Goal: Find specific page/section: Find specific page/section

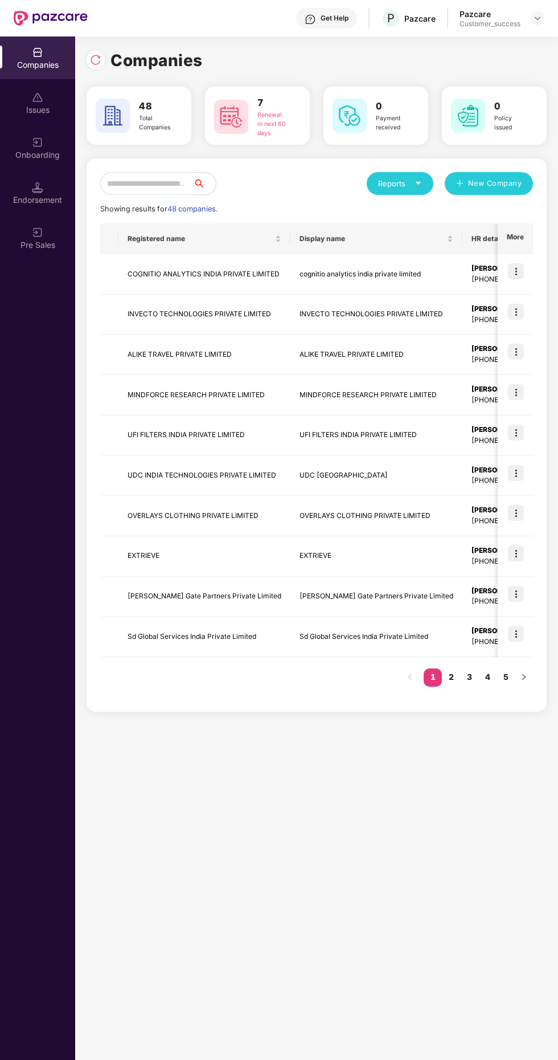
click at [156, 183] on input "text" at bounding box center [146, 183] width 93 height 23
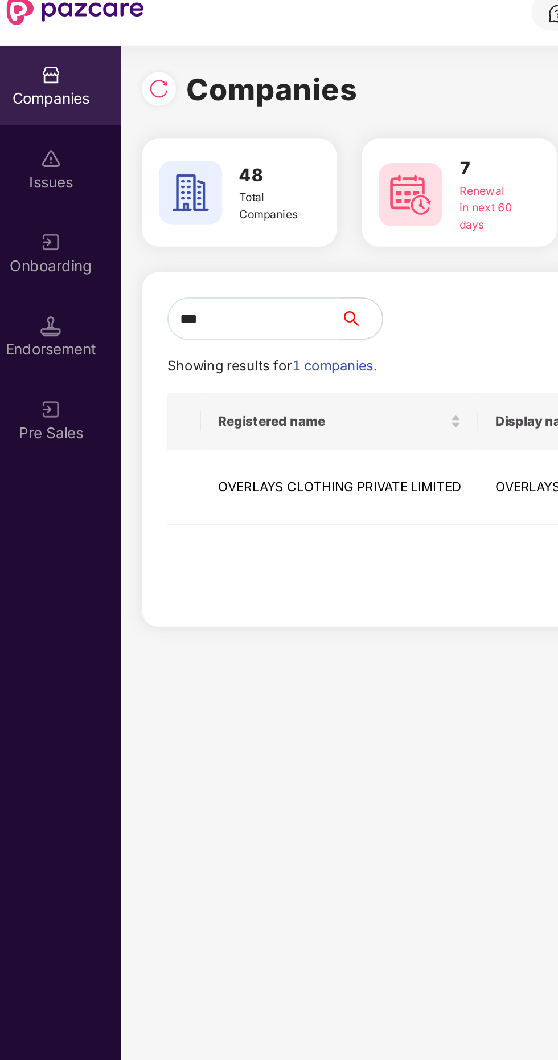
type input "****"
click at [193, 263] on td "OVERLAYS CLOTHING PRIVATE LIMITED" at bounding box center [193, 274] width 149 height 40
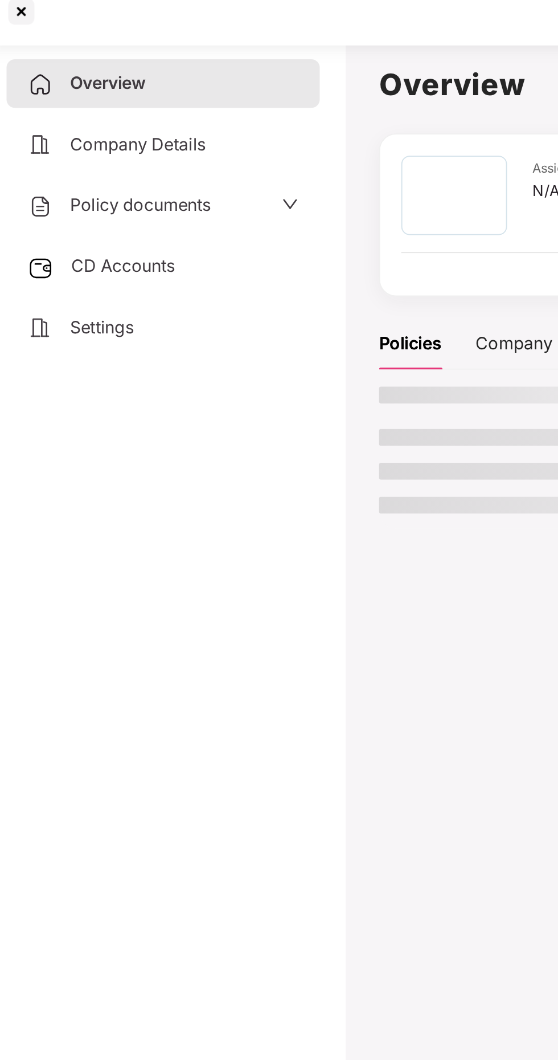
click at [88, 157] on span "CD Accounts" at bounding box center [76, 154] width 56 height 11
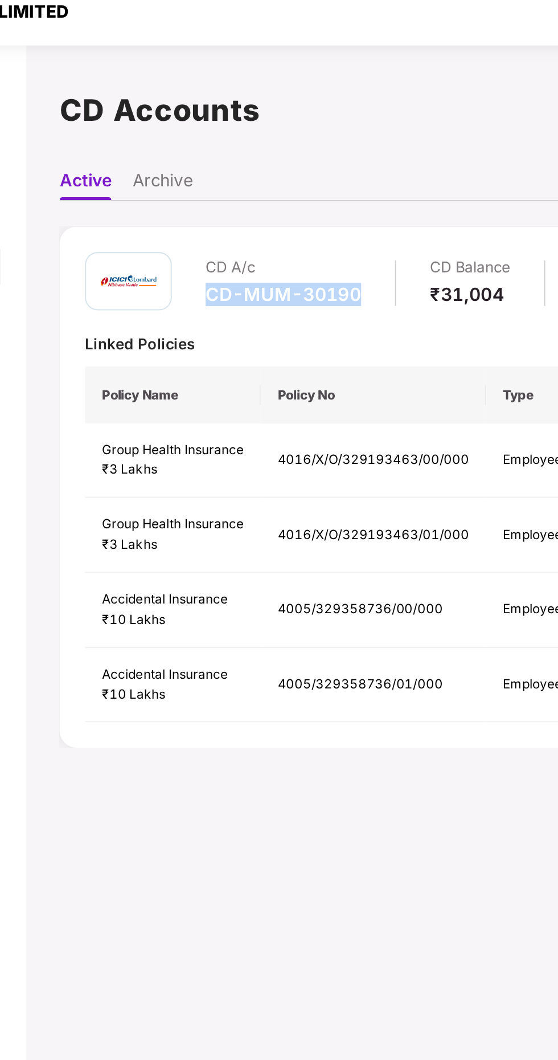
copy div "CD-MUM-30190"
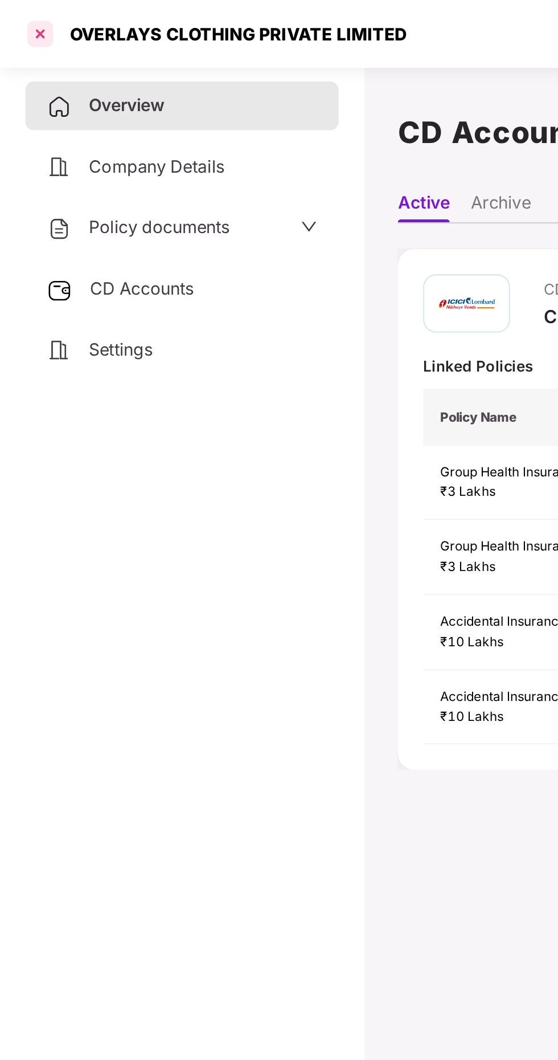
click at [24, 16] on div at bounding box center [22, 18] width 18 height 18
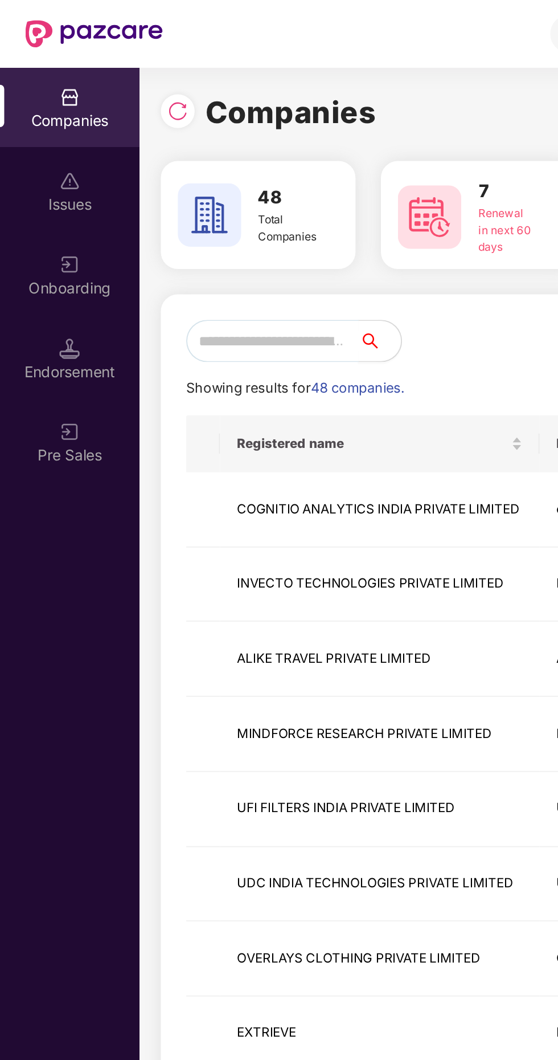
click at [151, 187] on input "text" at bounding box center [146, 183] width 93 height 23
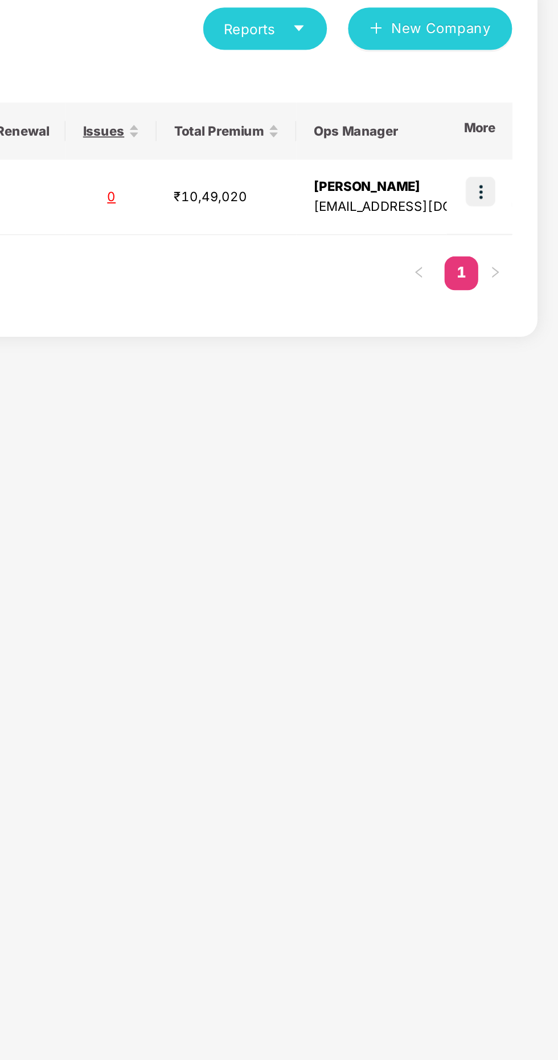
scroll to position [0, 474]
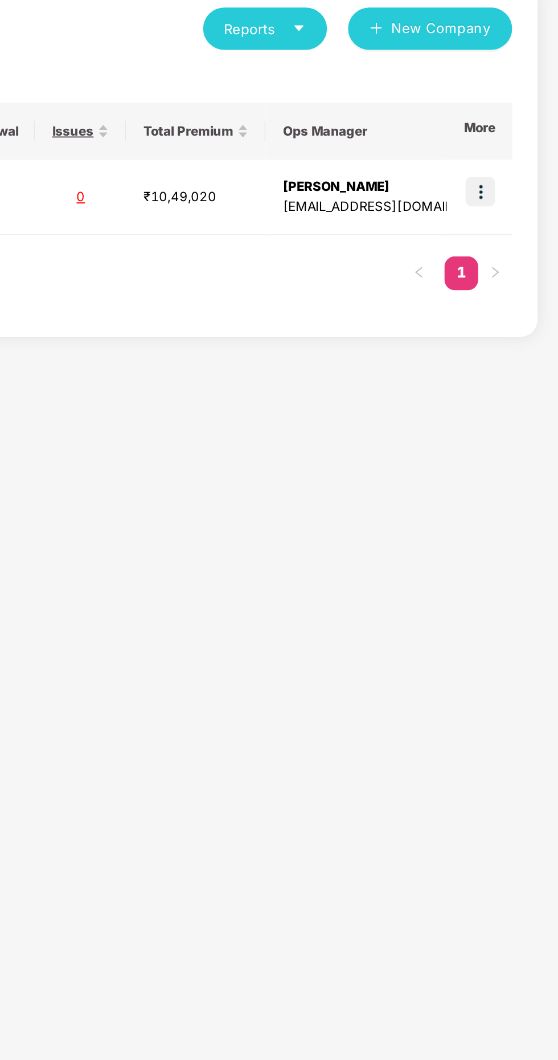
type input "*****"
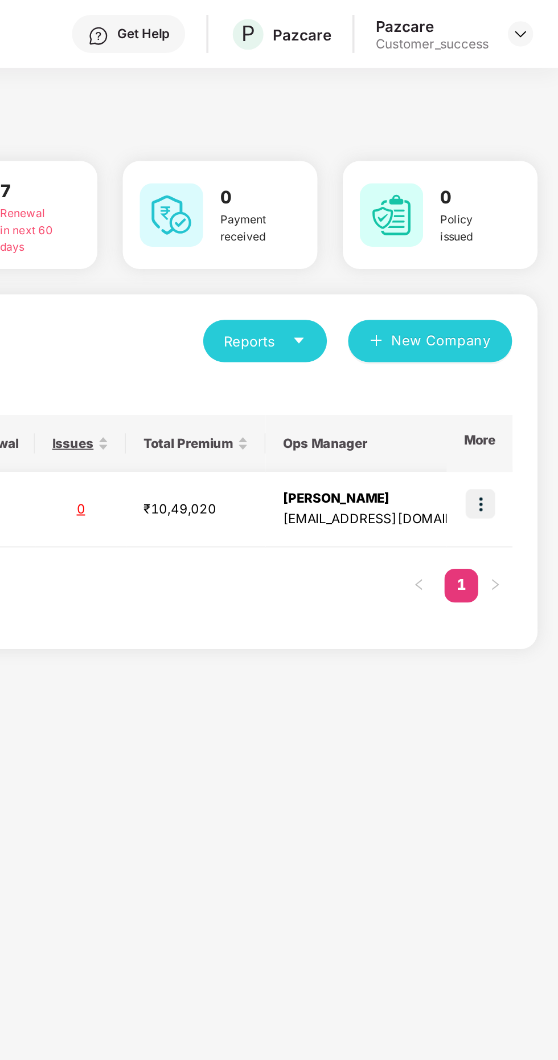
click at [517, 268] on img at bounding box center [516, 271] width 16 height 16
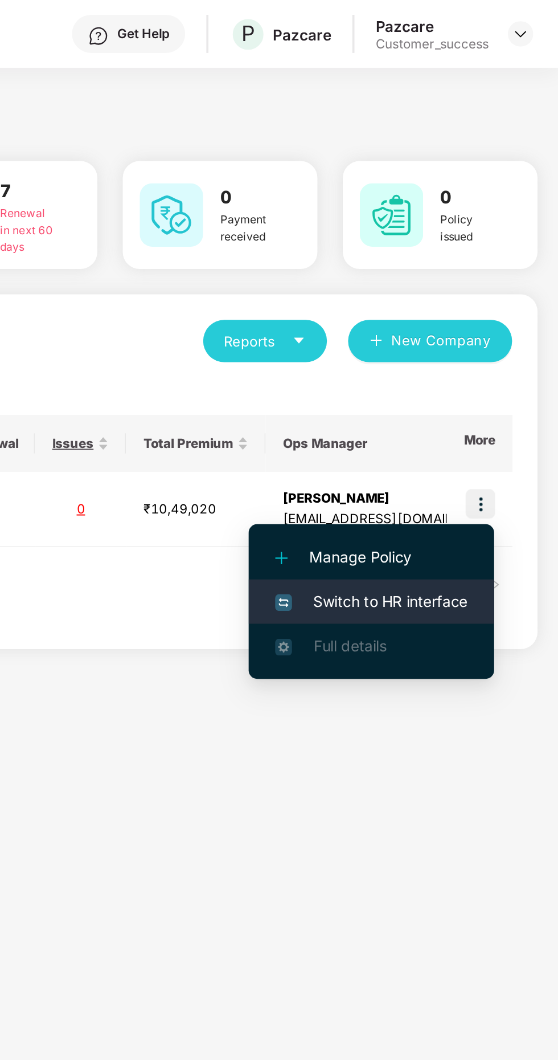
click at [473, 324] on span "Switch to HR interface" at bounding box center [458, 323] width 104 height 13
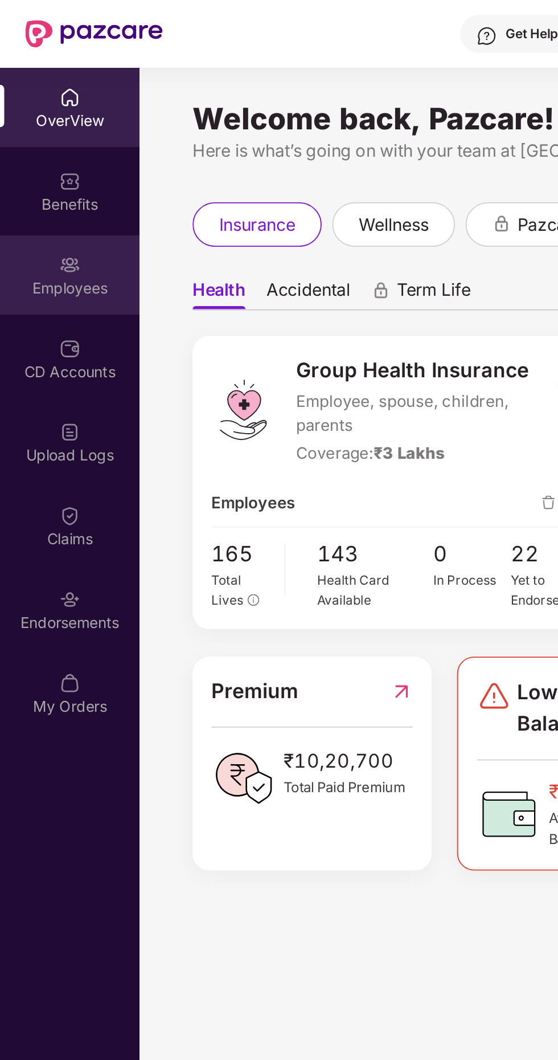
click at [42, 152] on div "Employees" at bounding box center [37, 154] width 75 height 11
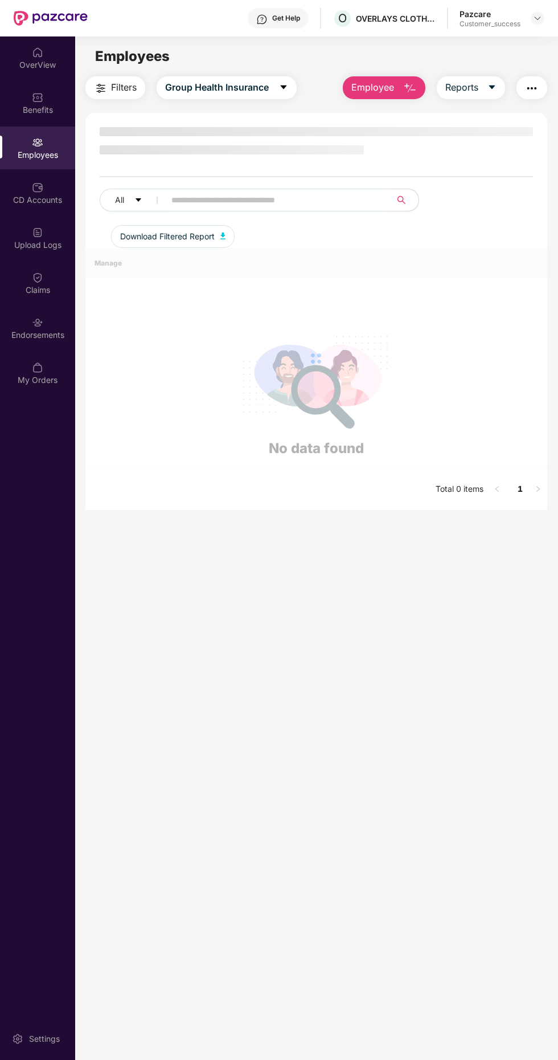
scroll to position [3, 0]
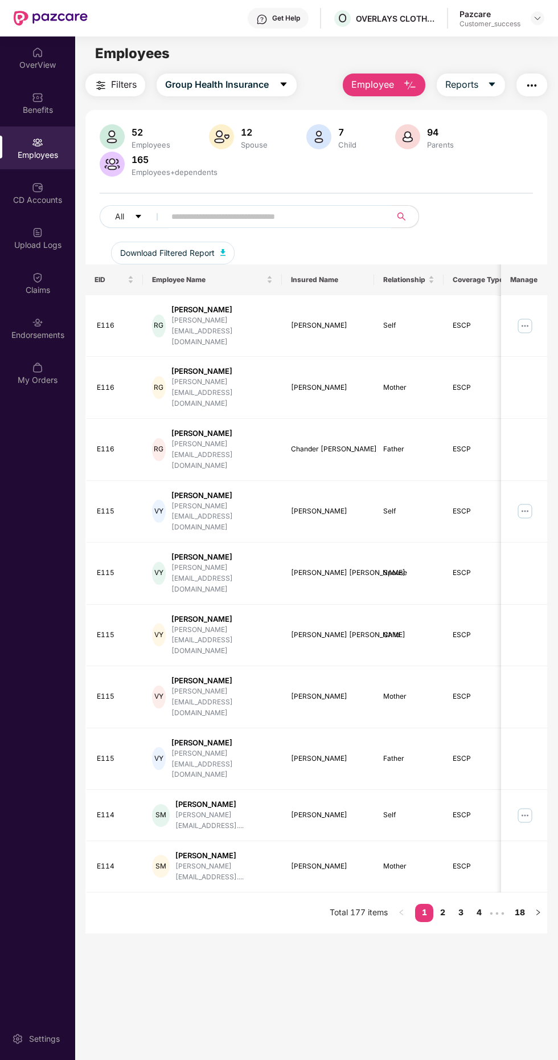
click at [243, 213] on input "text" at bounding box center [274, 216] width 205 height 17
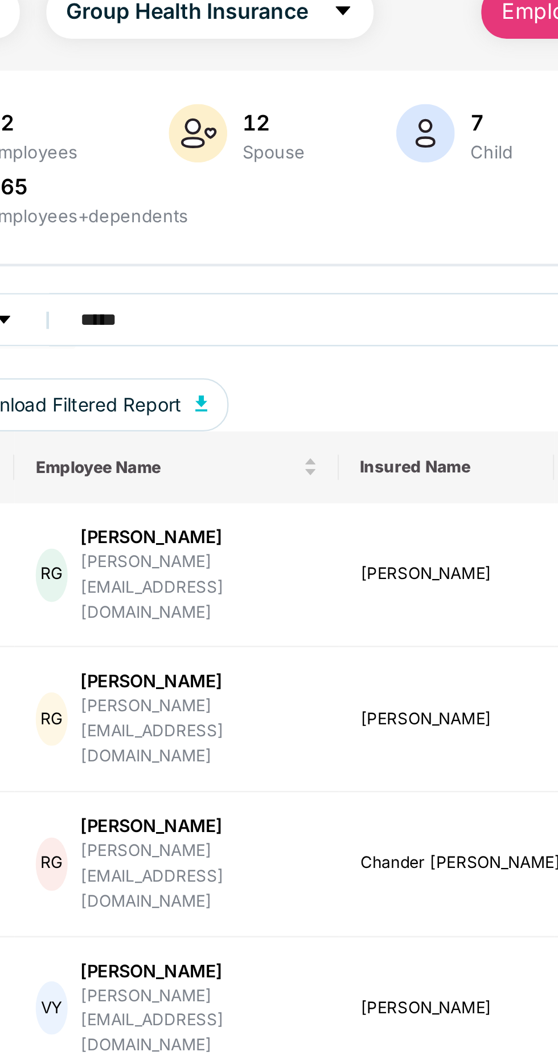
scroll to position [36, 0]
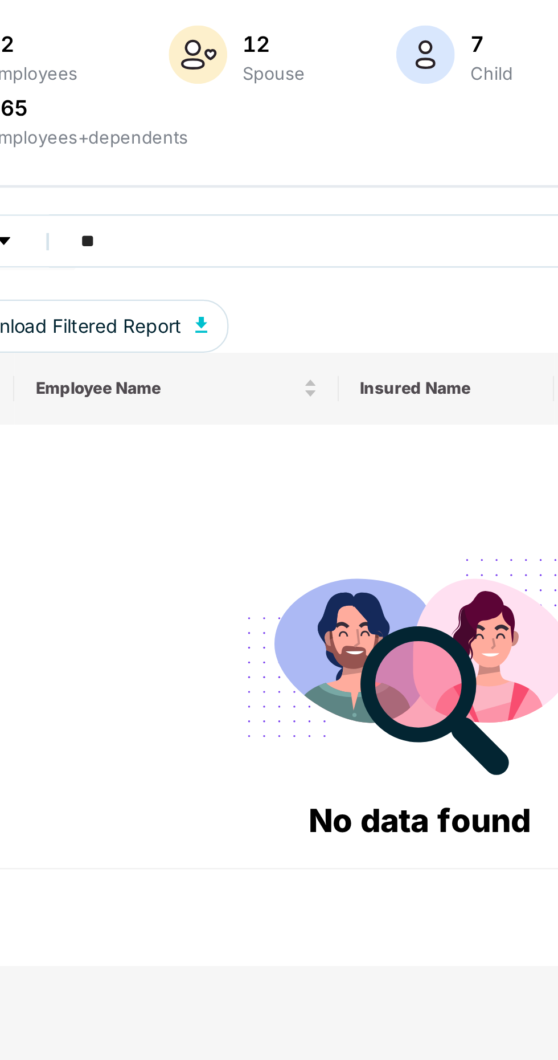
type input "*"
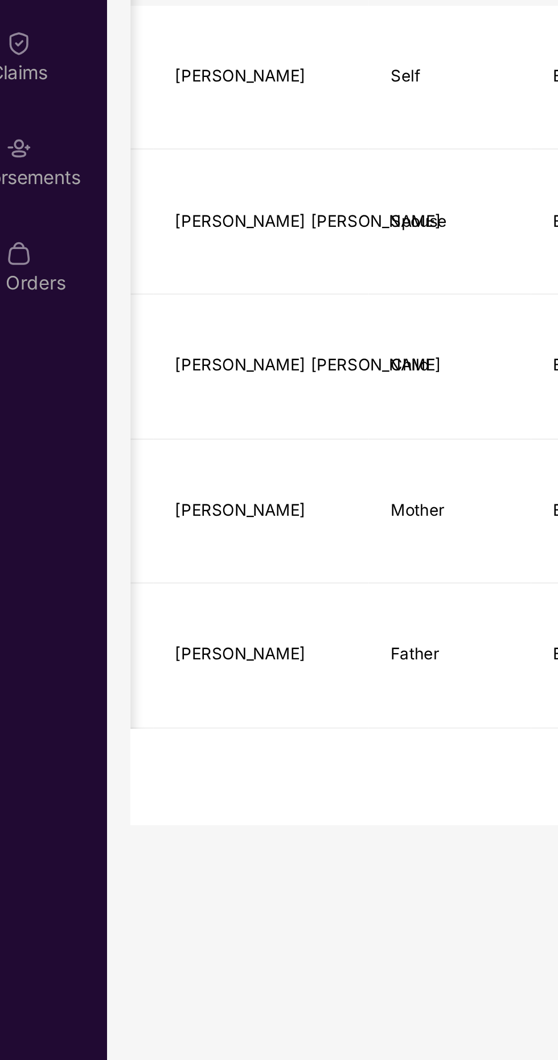
scroll to position [0, 187]
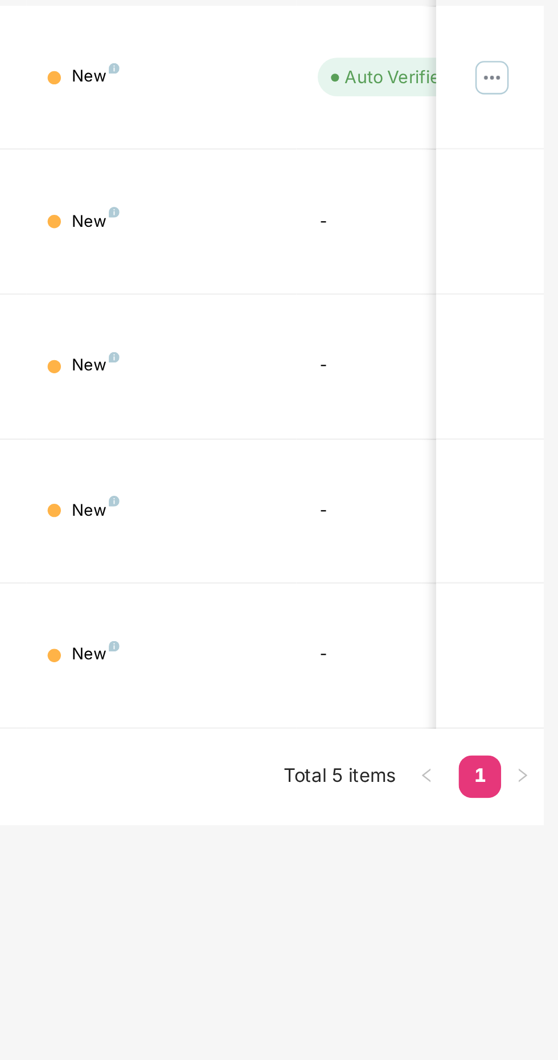
type input "*****"
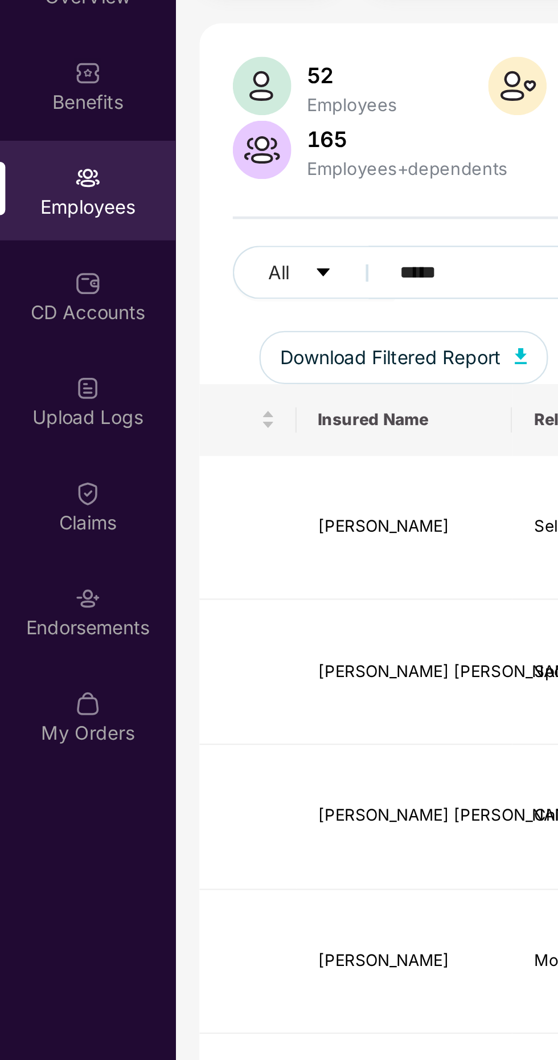
scroll to position [0, 278]
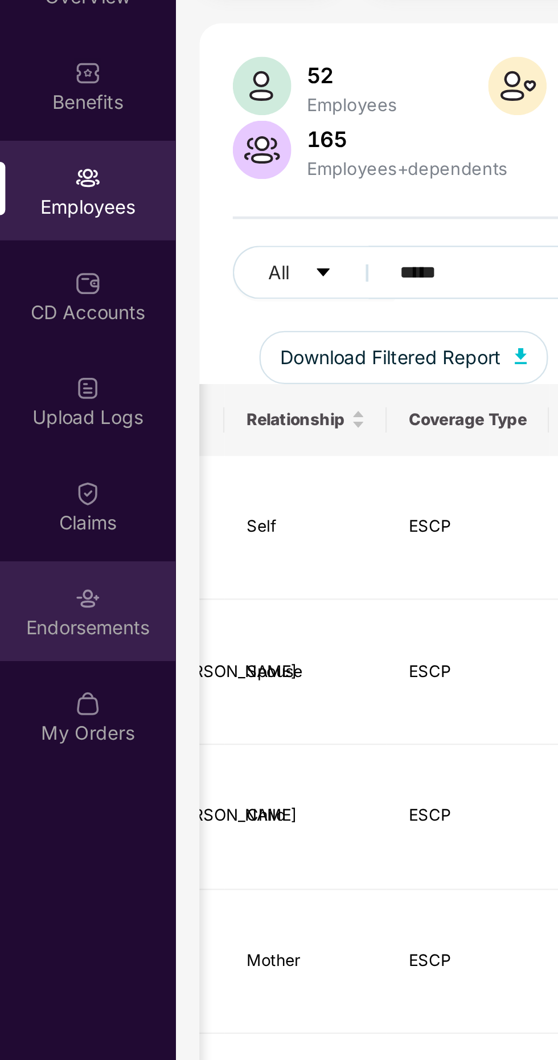
click at [39, 330] on div "Endorsements" at bounding box center [37, 334] width 75 height 11
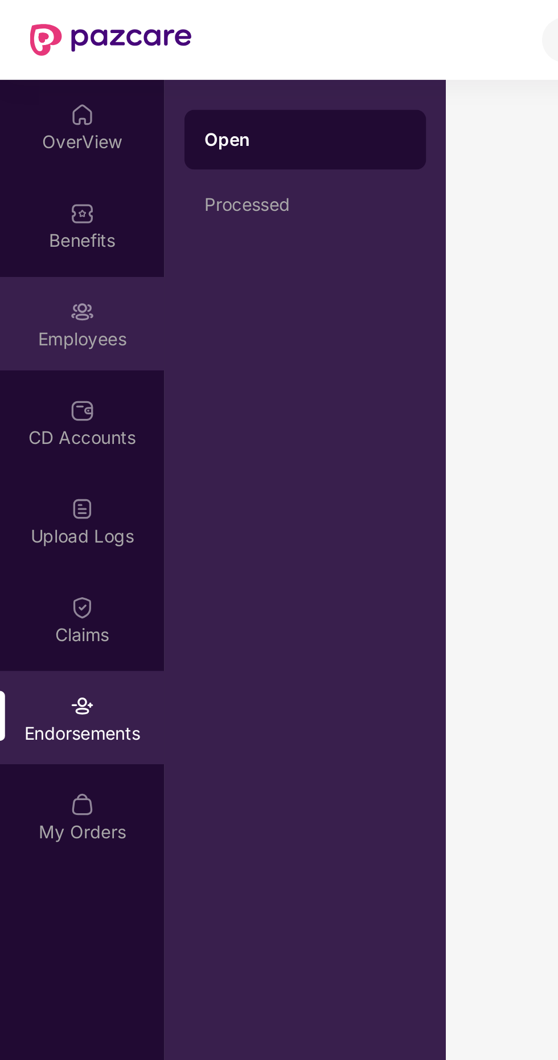
click at [38, 145] on img at bounding box center [37, 142] width 11 height 11
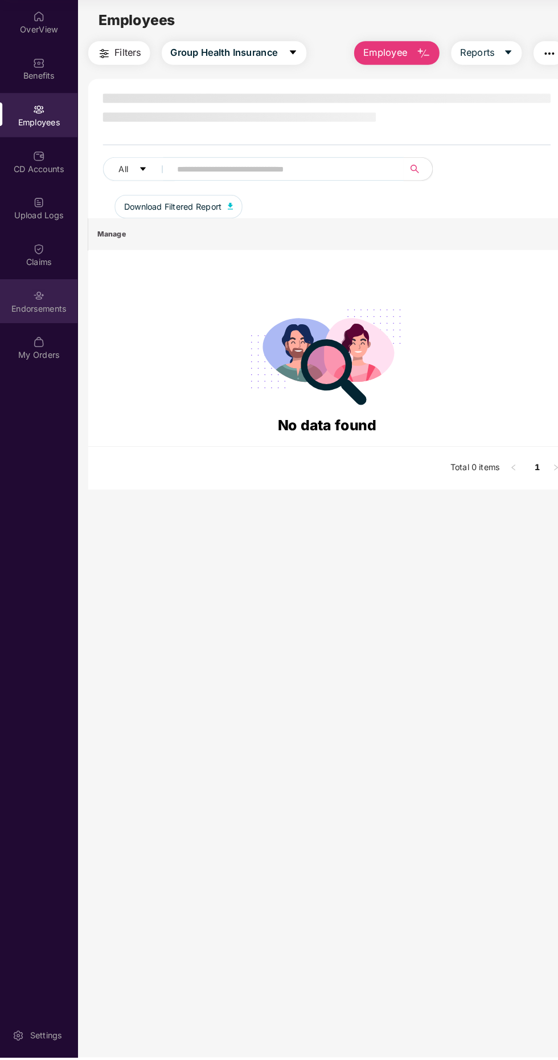
click at [48, 328] on div "Endorsements" at bounding box center [37, 328] width 75 height 43
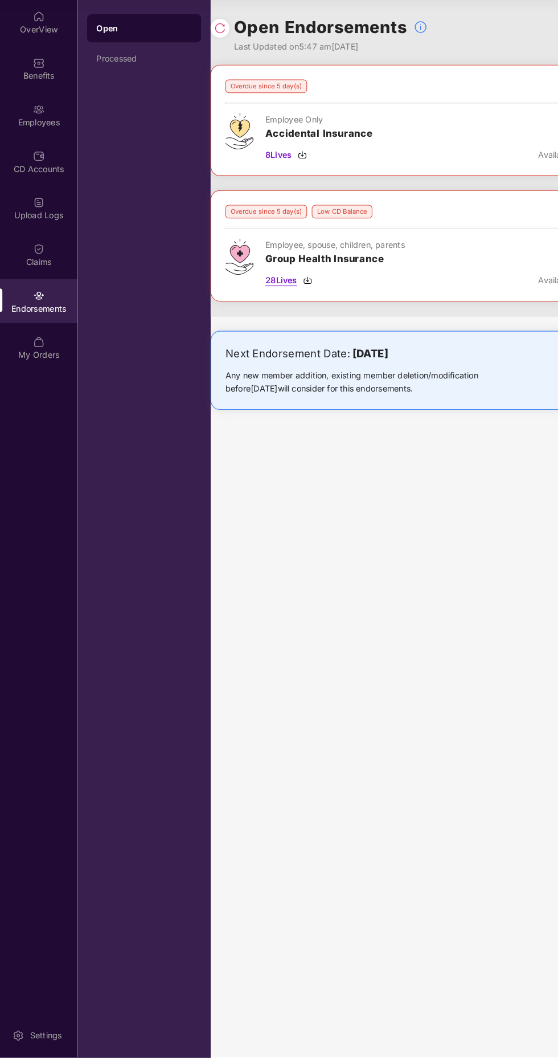
click at [286, 311] on span "28 Lives" at bounding box center [272, 307] width 31 height 13
click at [40, 148] on div "Employees" at bounding box center [37, 147] width 75 height 43
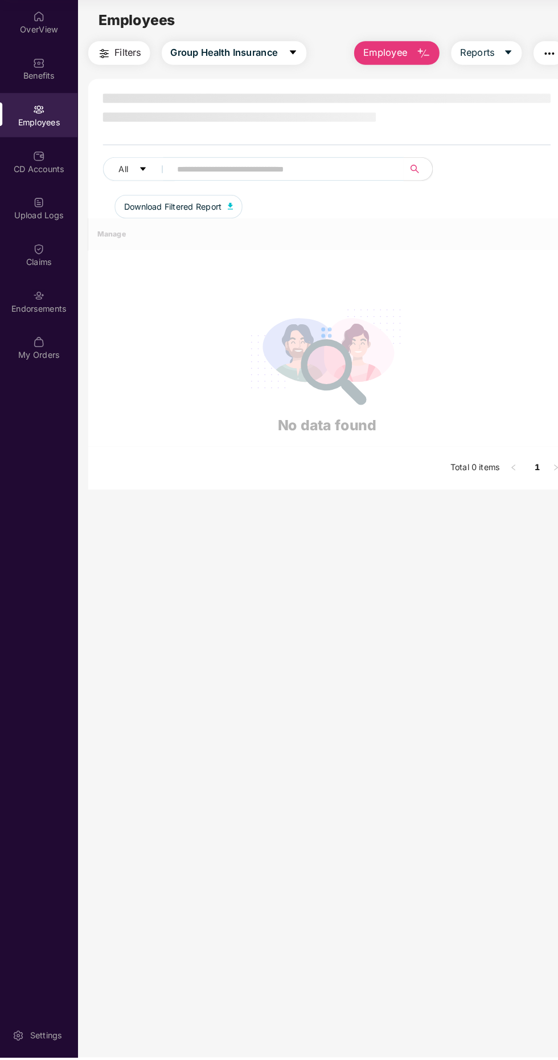
click at [9, 495] on div "OverView Benefits Employees CD Accounts Upload Logs Claims Endorsements My Orde…" at bounding box center [37, 547] width 75 height 1023
click at [12, 497] on div "OverView Benefits Employees CD Accounts Upload Logs Claims Endorsements My Orde…" at bounding box center [37, 547] width 75 height 1023
click at [276, 658] on main "Employees Filters Group Health Insurance Employee Reports All Download Filtered…" at bounding box center [316, 566] width 483 height 1060
click at [219, 705] on main "Employees Filters Group Health Insurance Employee Reports All Download Filtered…" at bounding box center [316, 566] width 483 height 1060
click at [55, 258] on div "Upload Logs" at bounding box center [37, 238] width 75 height 43
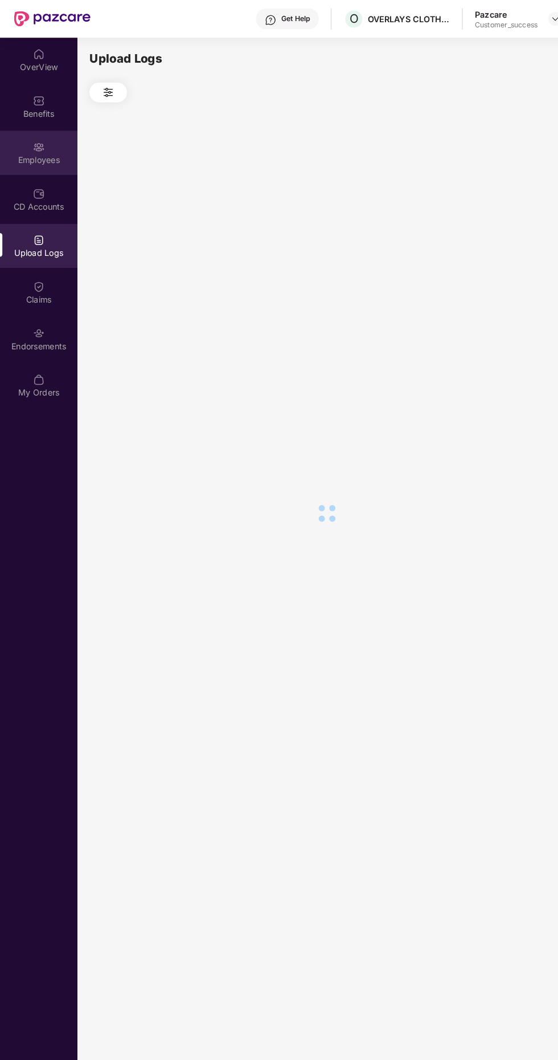
click at [28, 154] on div "Employees" at bounding box center [37, 154] width 75 height 11
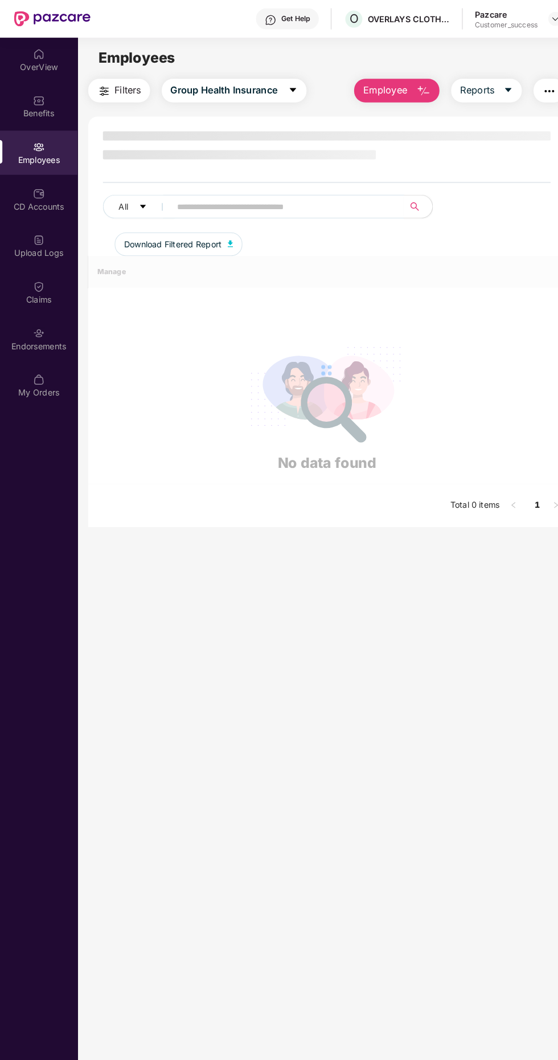
click at [31, 155] on div "Employees" at bounding box center [37, 154] width 75 height 11
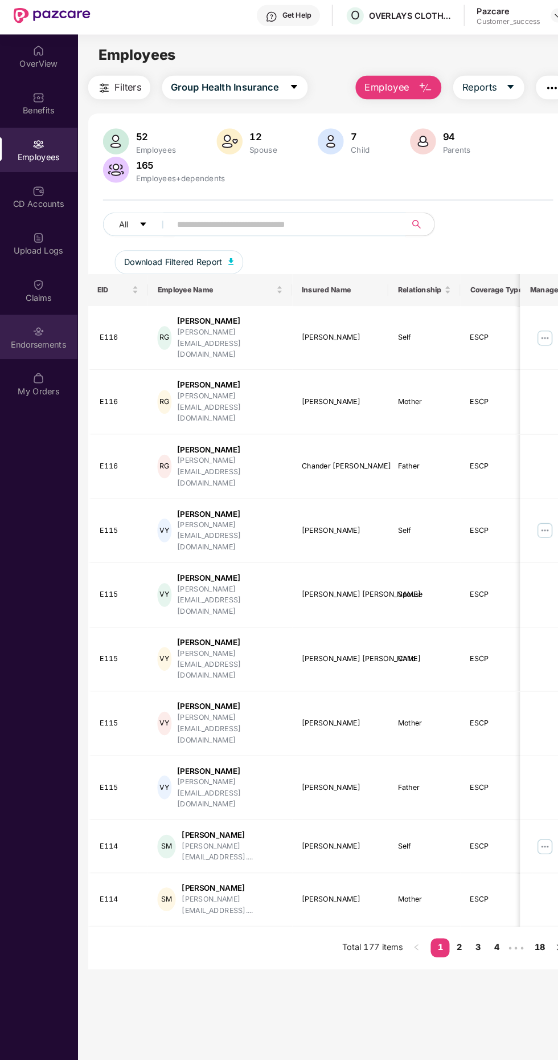
click at [44, 320] on div "Endorsements" at bounding box center [37, 328] width 75 height 43
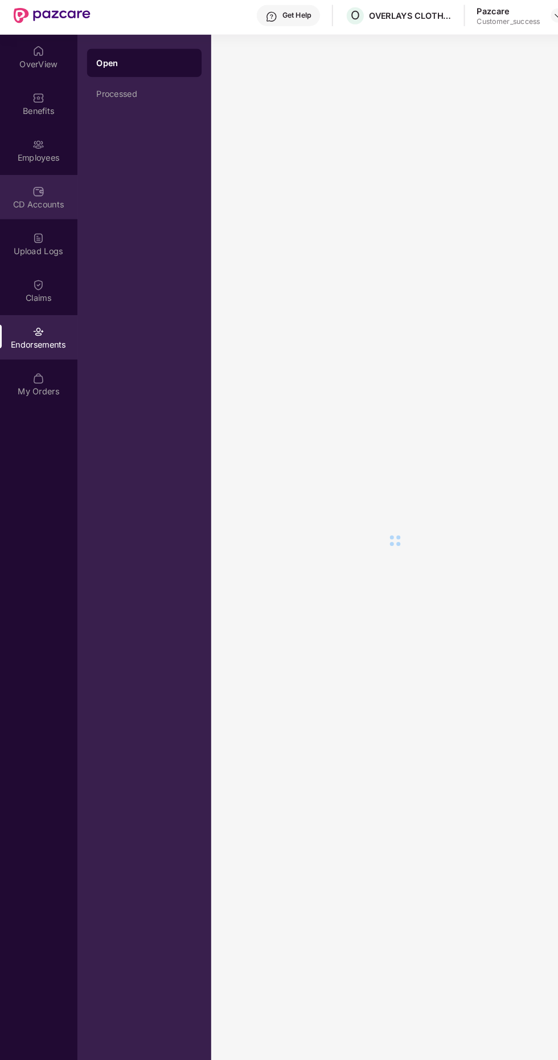
click at [48, 195] on div "CD Accounts" at bounding box center [37, 199] width 75 height 11
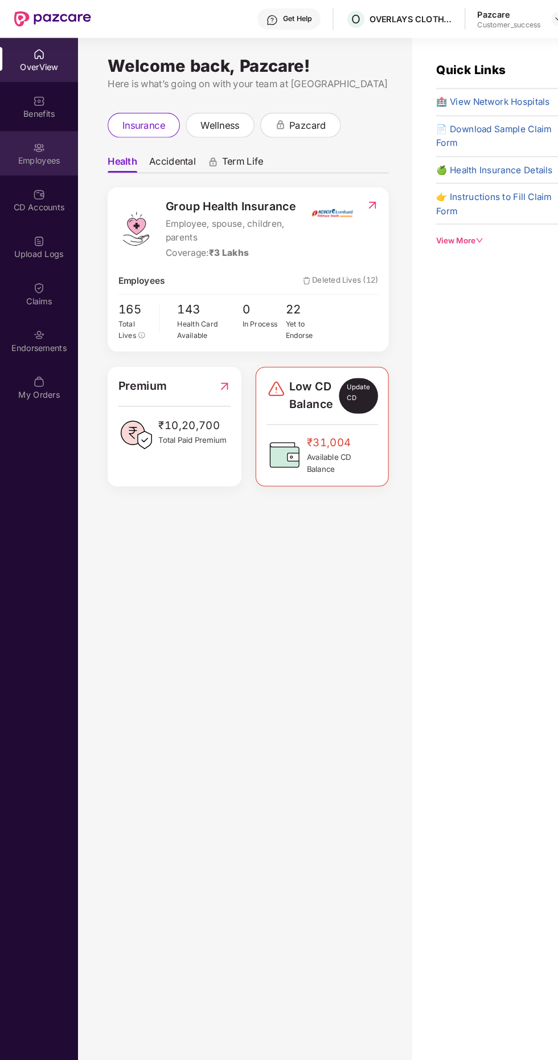
click at [44, 157] on div "Employees" at bounding box center [37, 154] width 75 height 11
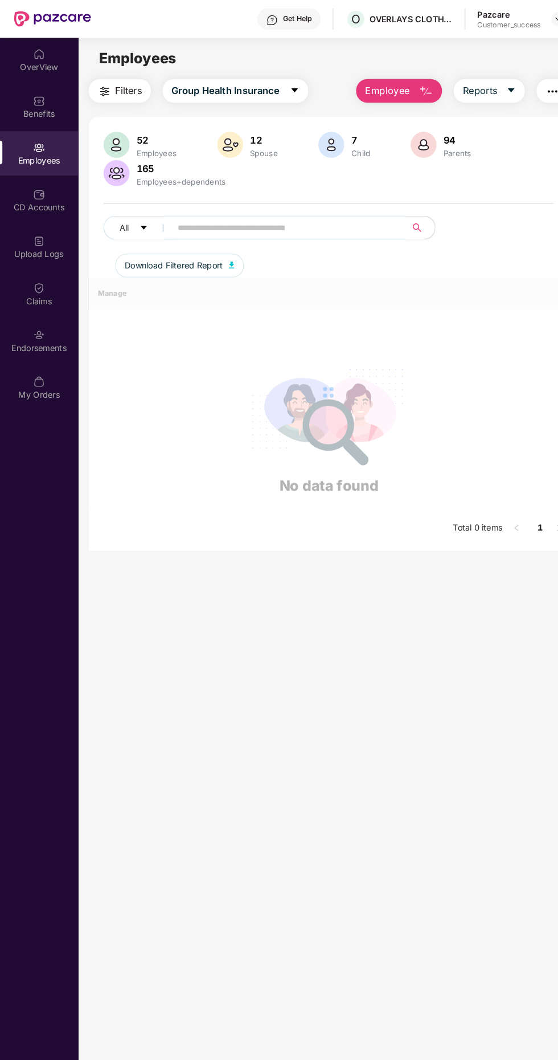
click at [213, 209] on span at bounding box center [275, 219] width 234 height 23
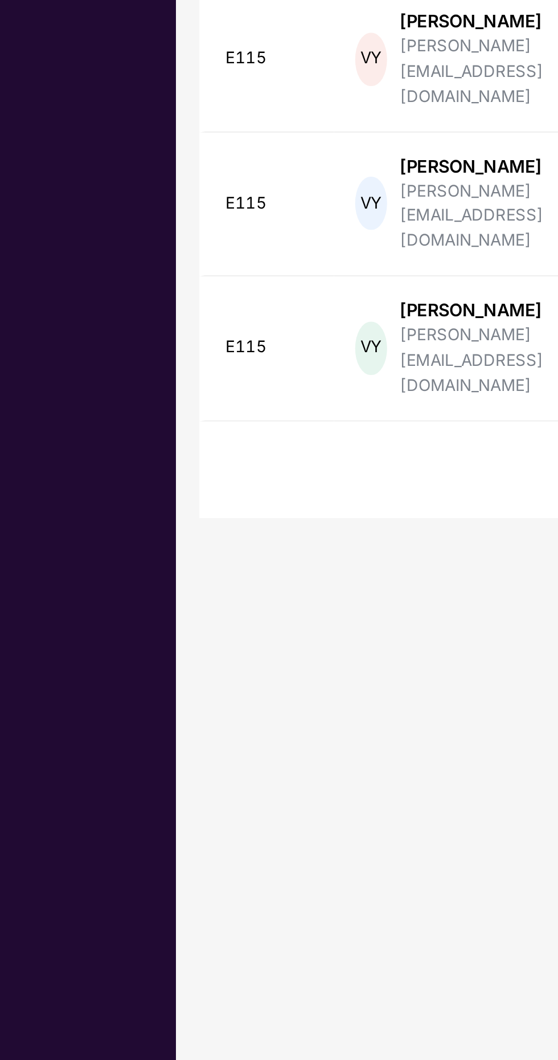
scroll to position [9, 0]
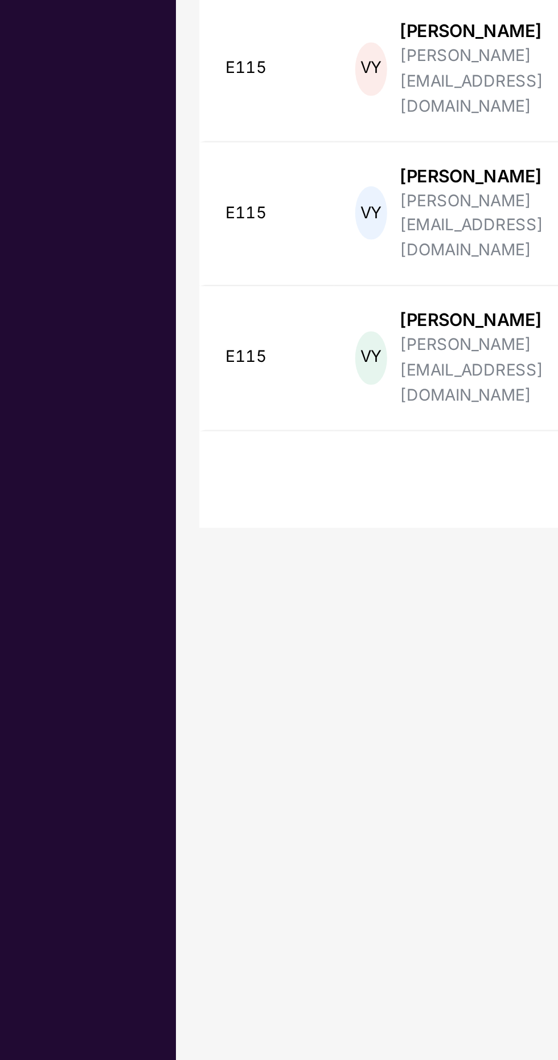
type input "*****"
